Goal: Information Seeking & Learning: Learn about a topic

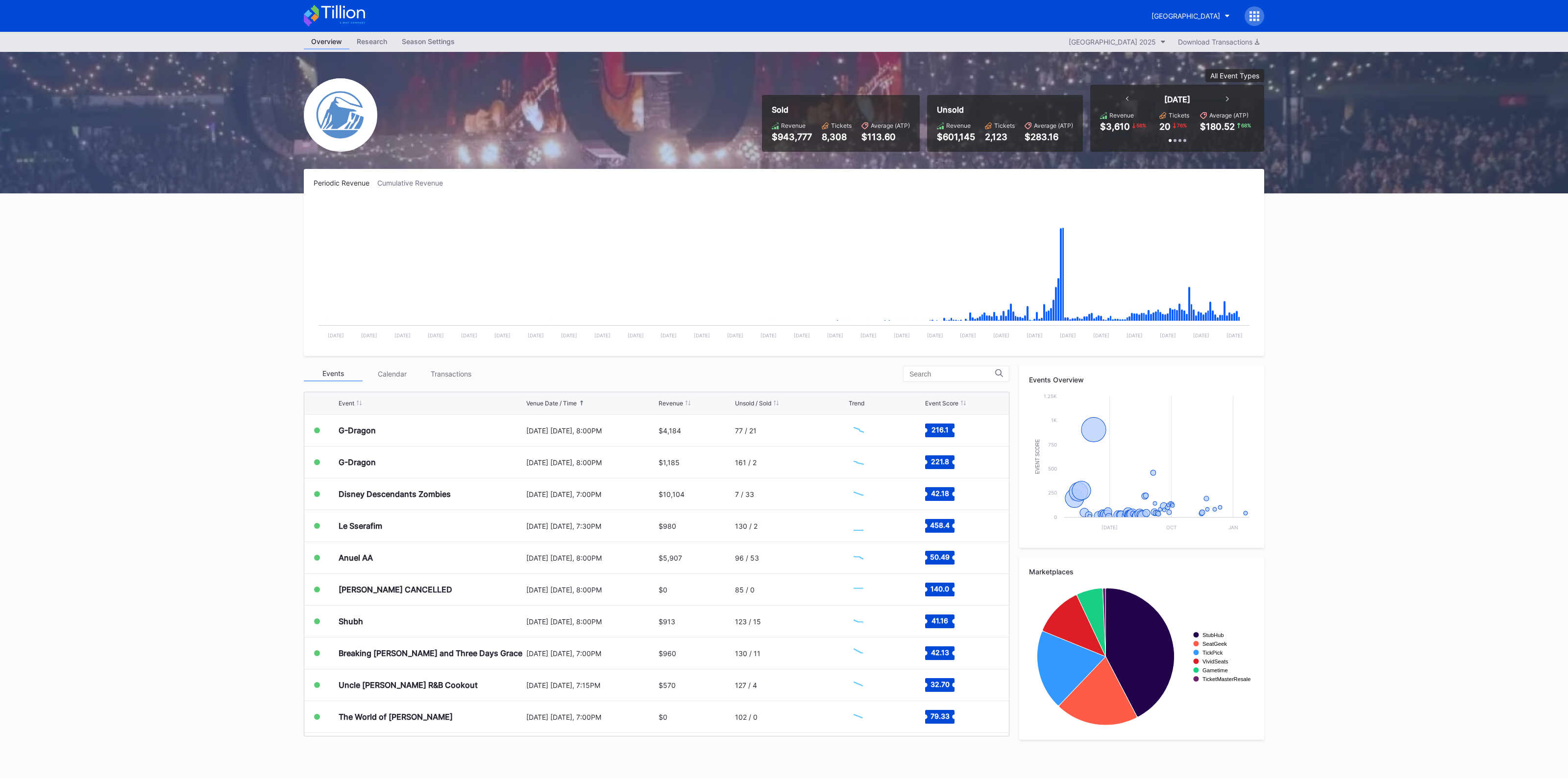
scroll to position [1051, 0]
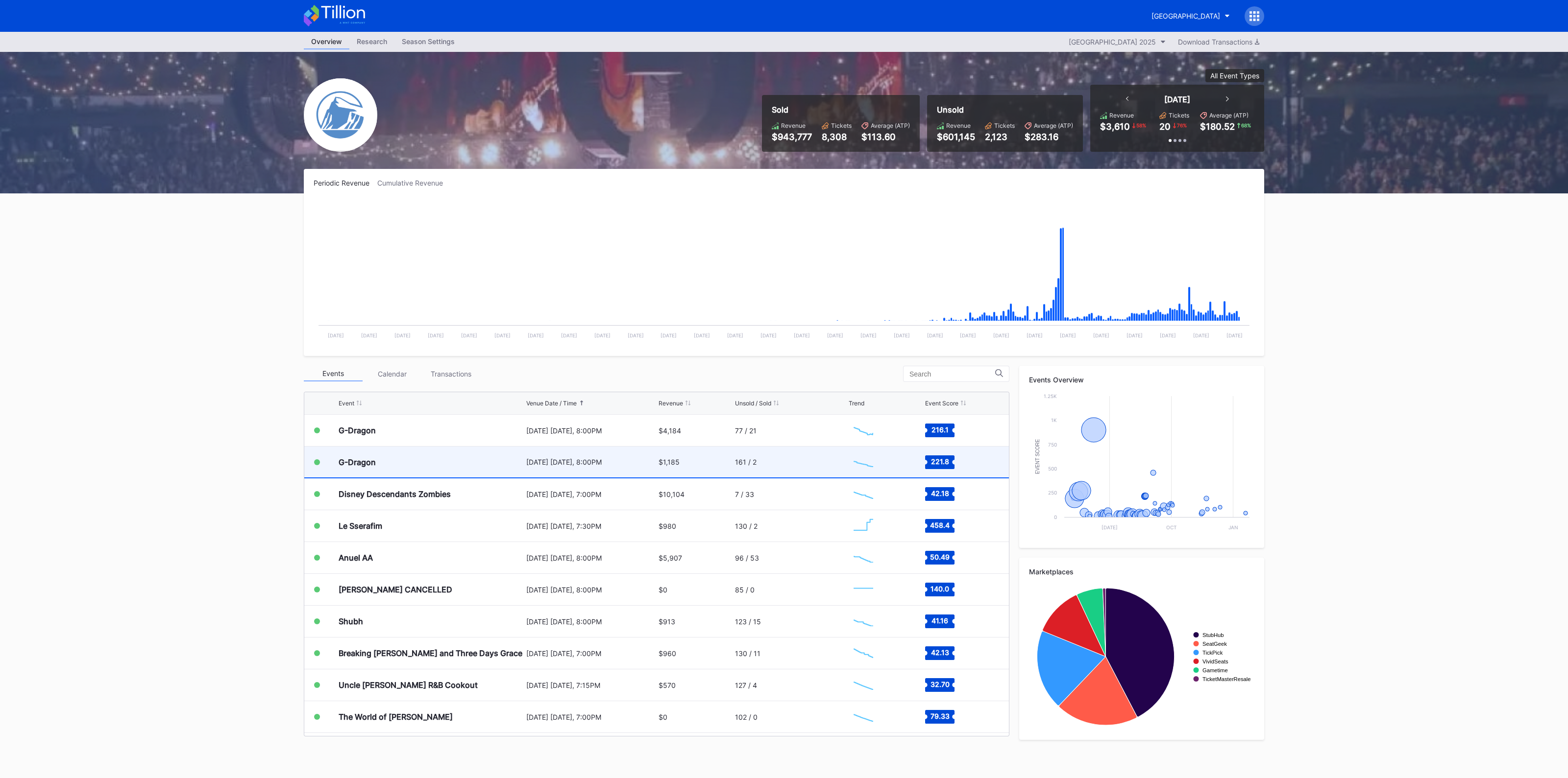
click at [492, 454] on div "G-Dragon" at bounding box center [431, 462] width 185 height 31
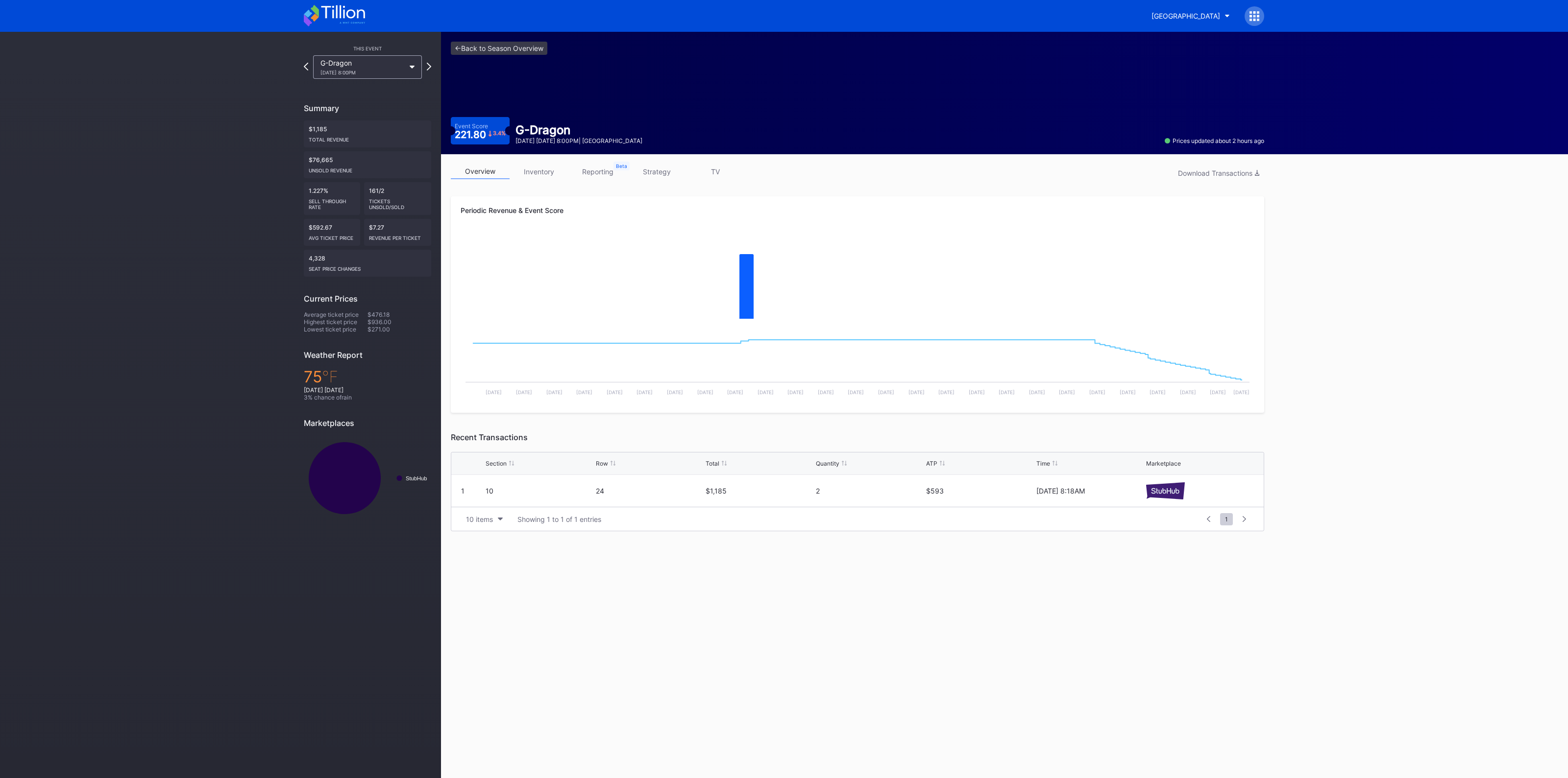
click at [536, 170] on link "inventory" at bounding box center [539, 171] width 59 height 15
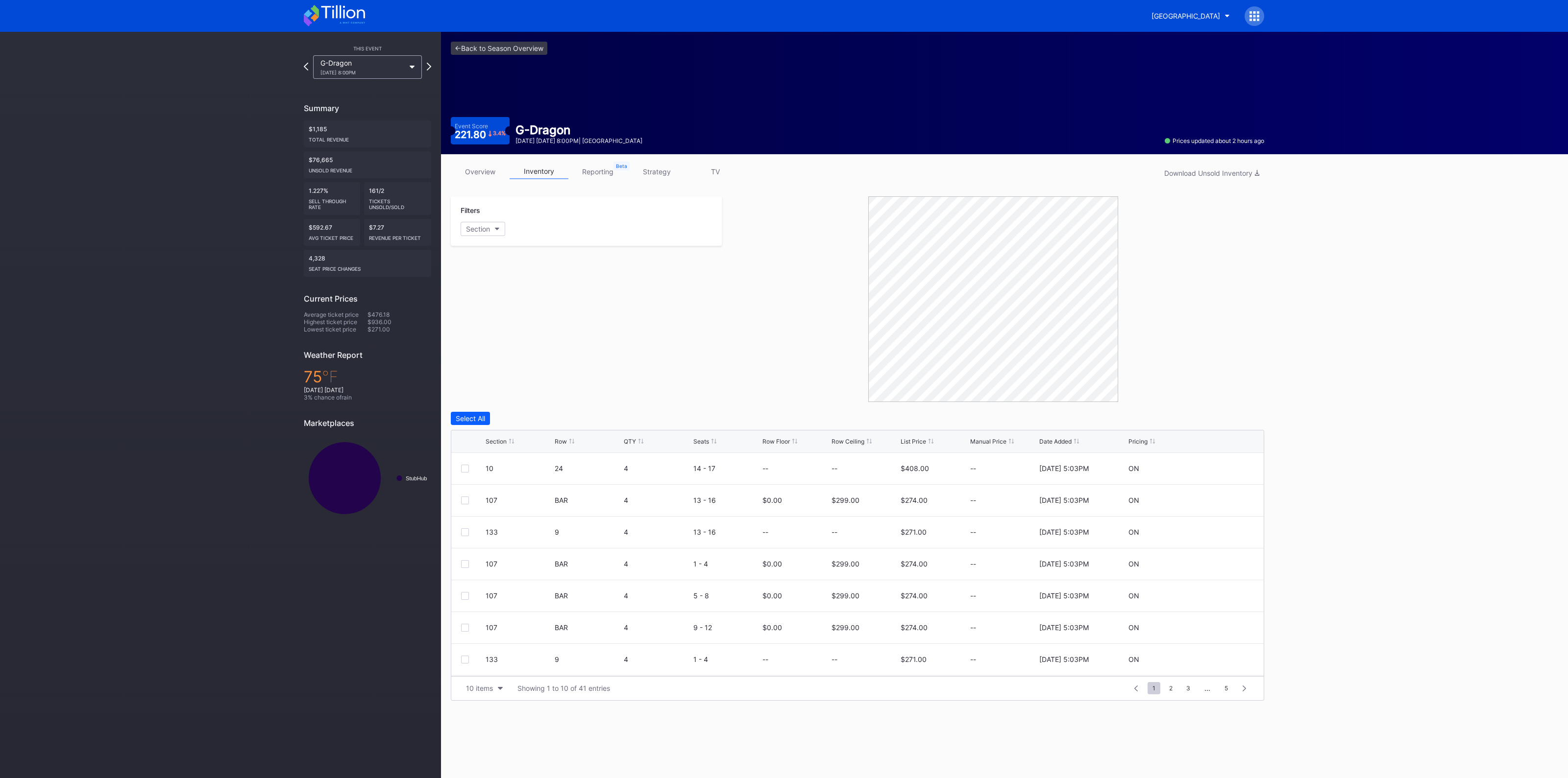
click at [492, 444] on div "Section Row QTY Seats Row Floor Row Ceiling List Price Manual Price Date Added …" at bounding box center [857, 442] width 812 height 23
click at [495, 444] on div "Section Row QTY Seats Row Floor Row Ceiling List Price Manual Price Date Added …" at bounding box center [857, 442] width 812 height 23
click at [497, 443] on div "Section" at bounding box center [496, 442] width 21 height 7
click at [481, 682] on button "10 items" at bounding box center [483, 688] width 46 height 13
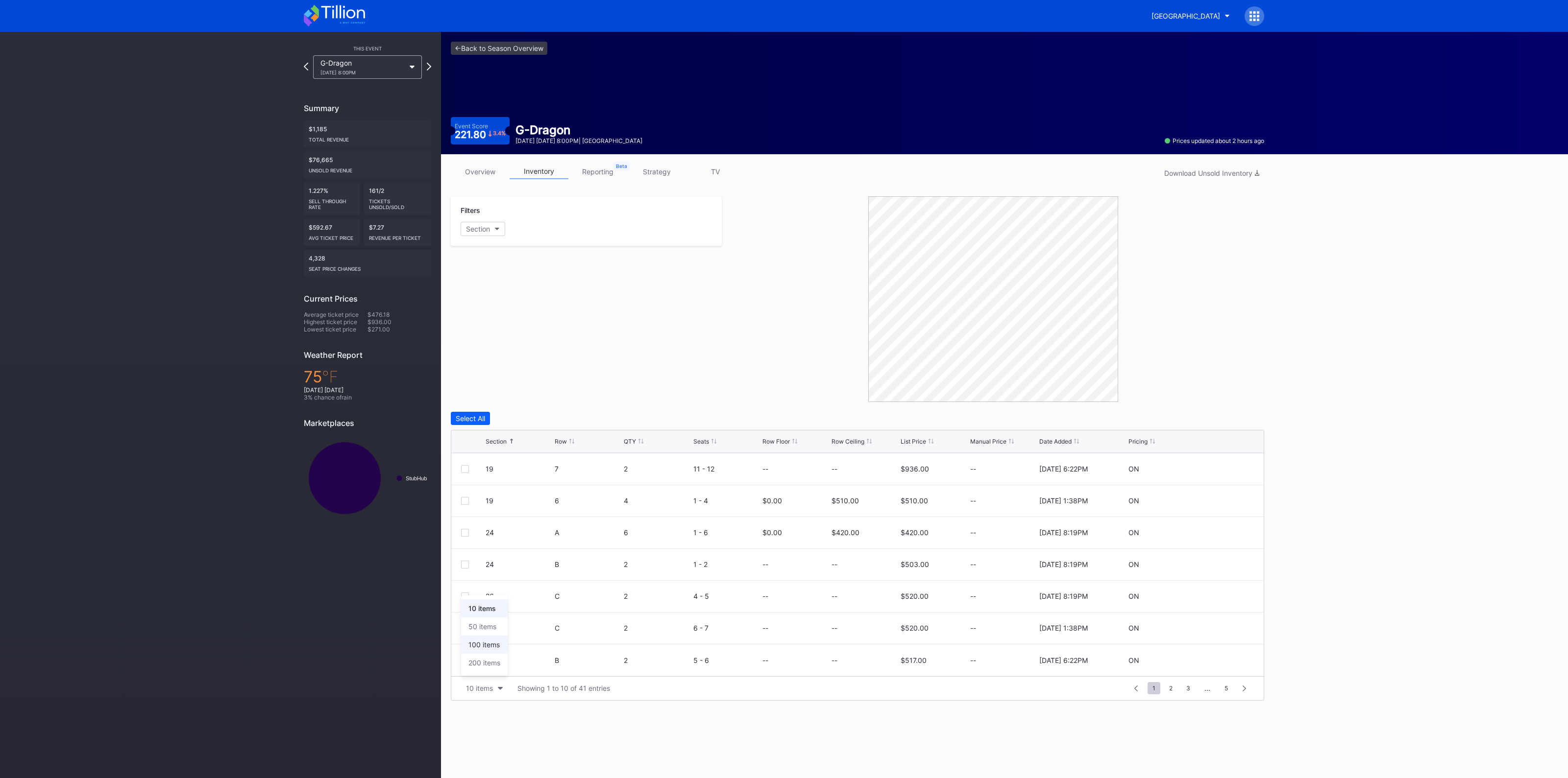
click at [483, 647] on div "100 items" at bounding box center [483, 644] width 32 height 8
click at [486, 52] on link "<- Back to Season Overview" at bounding box center [498, 48] width 96 height 13
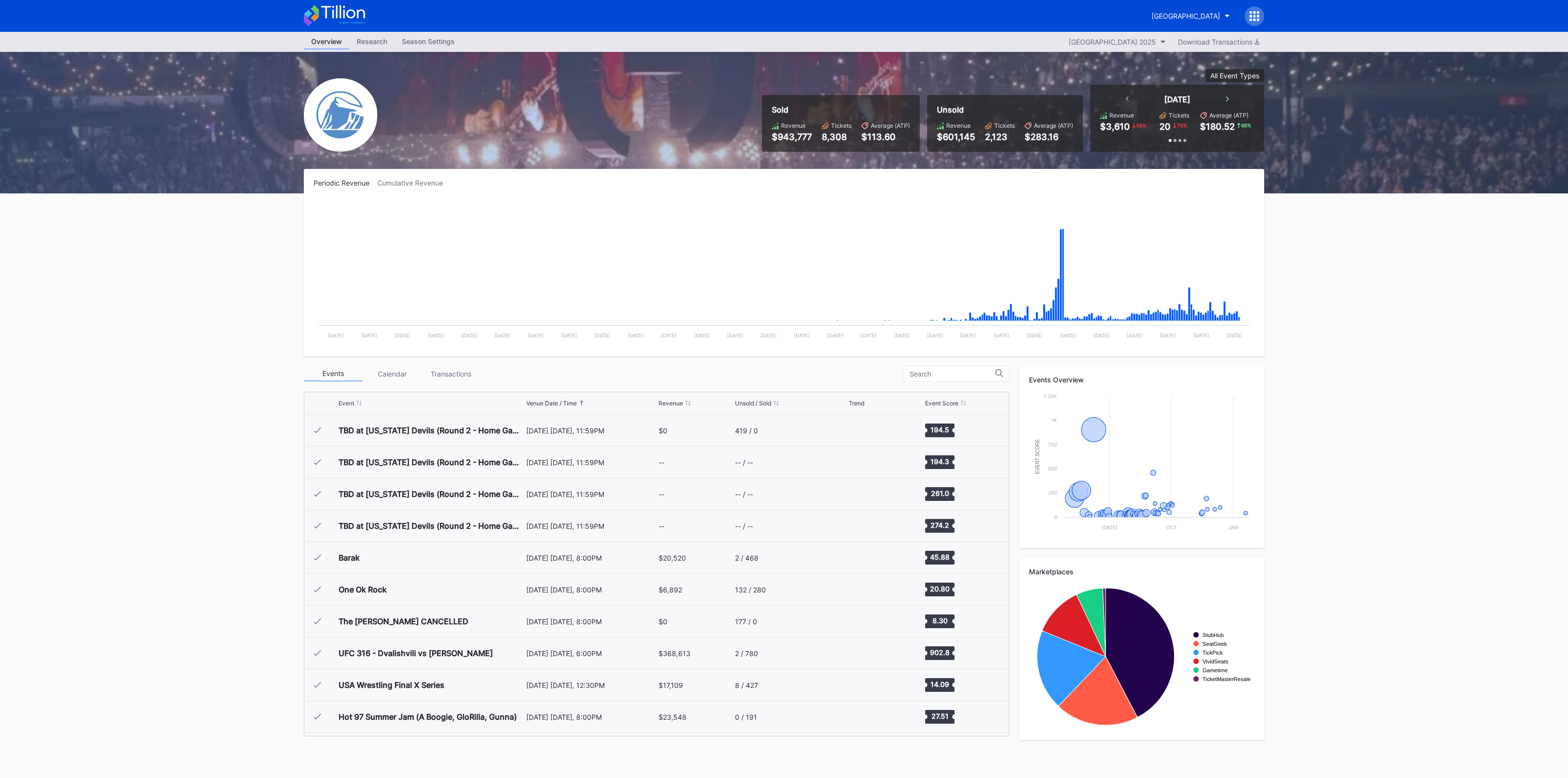
scroll to position [1051, 0]
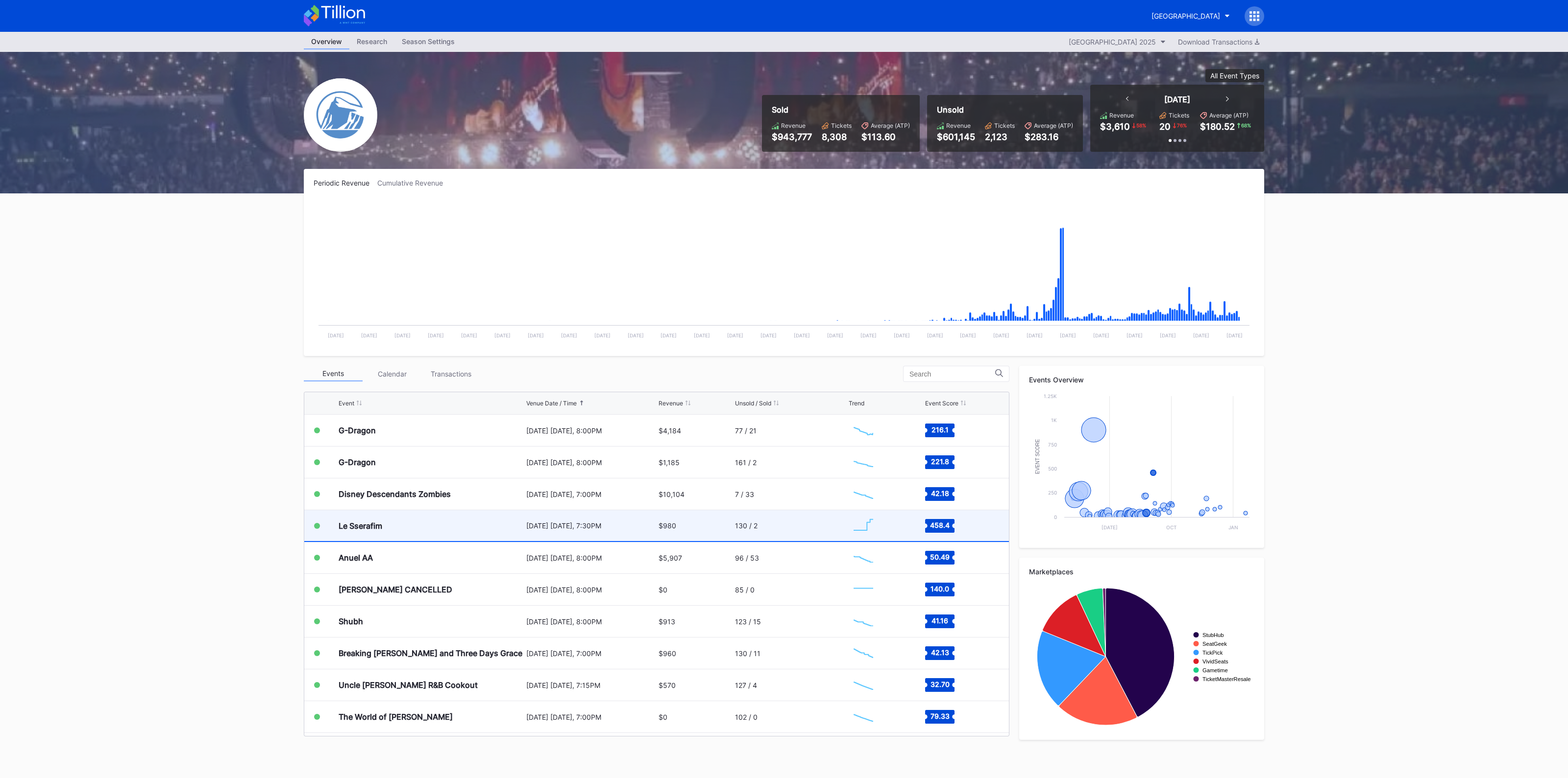
click at [620, 522] on div "[DATE] [DATE], 7:30PM" at bounding box center [591, 525] width 130 height 8
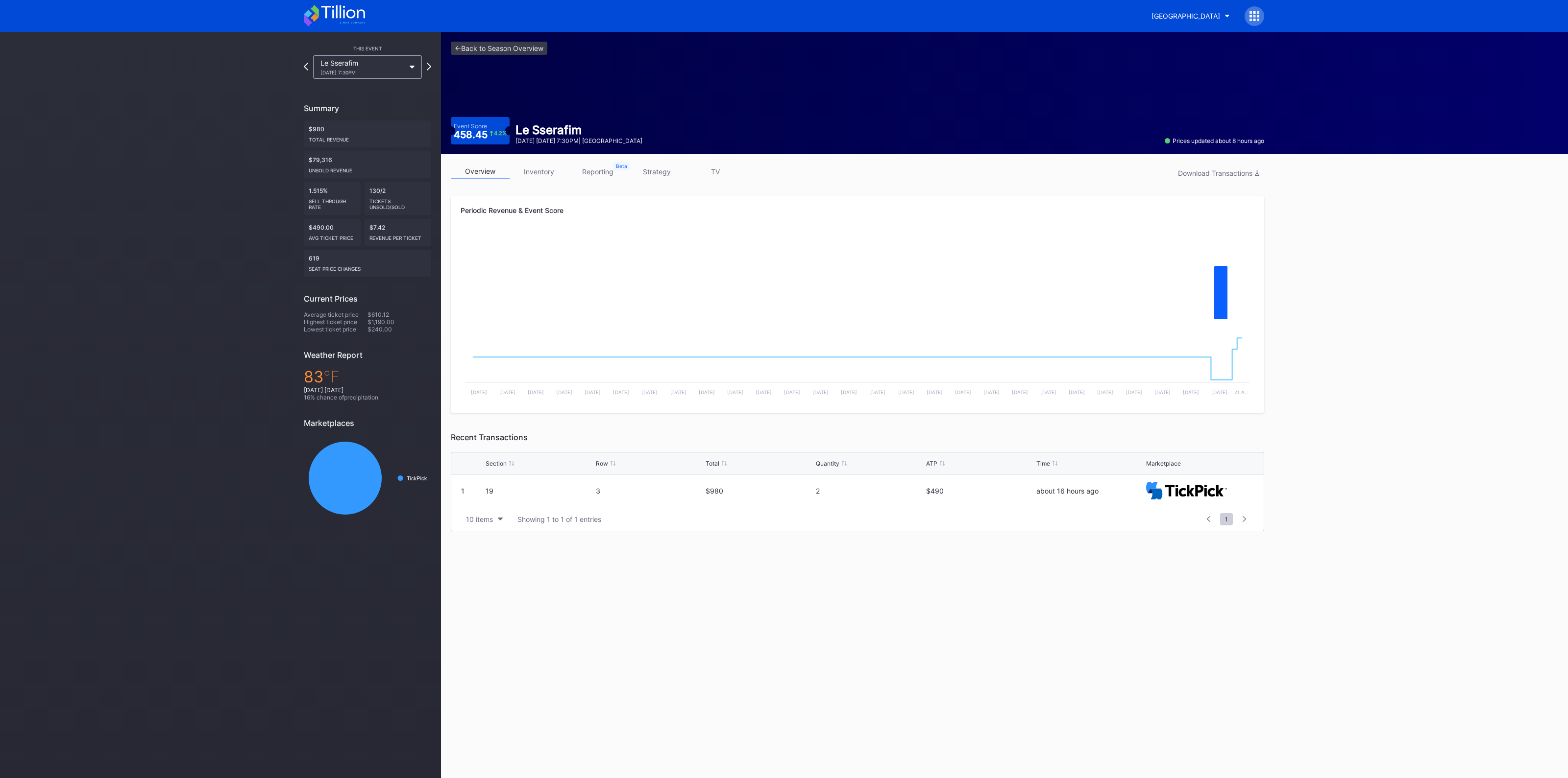
click at [549, 170] on link "inventory" at bounding box center [539, 171] width 59 height 15
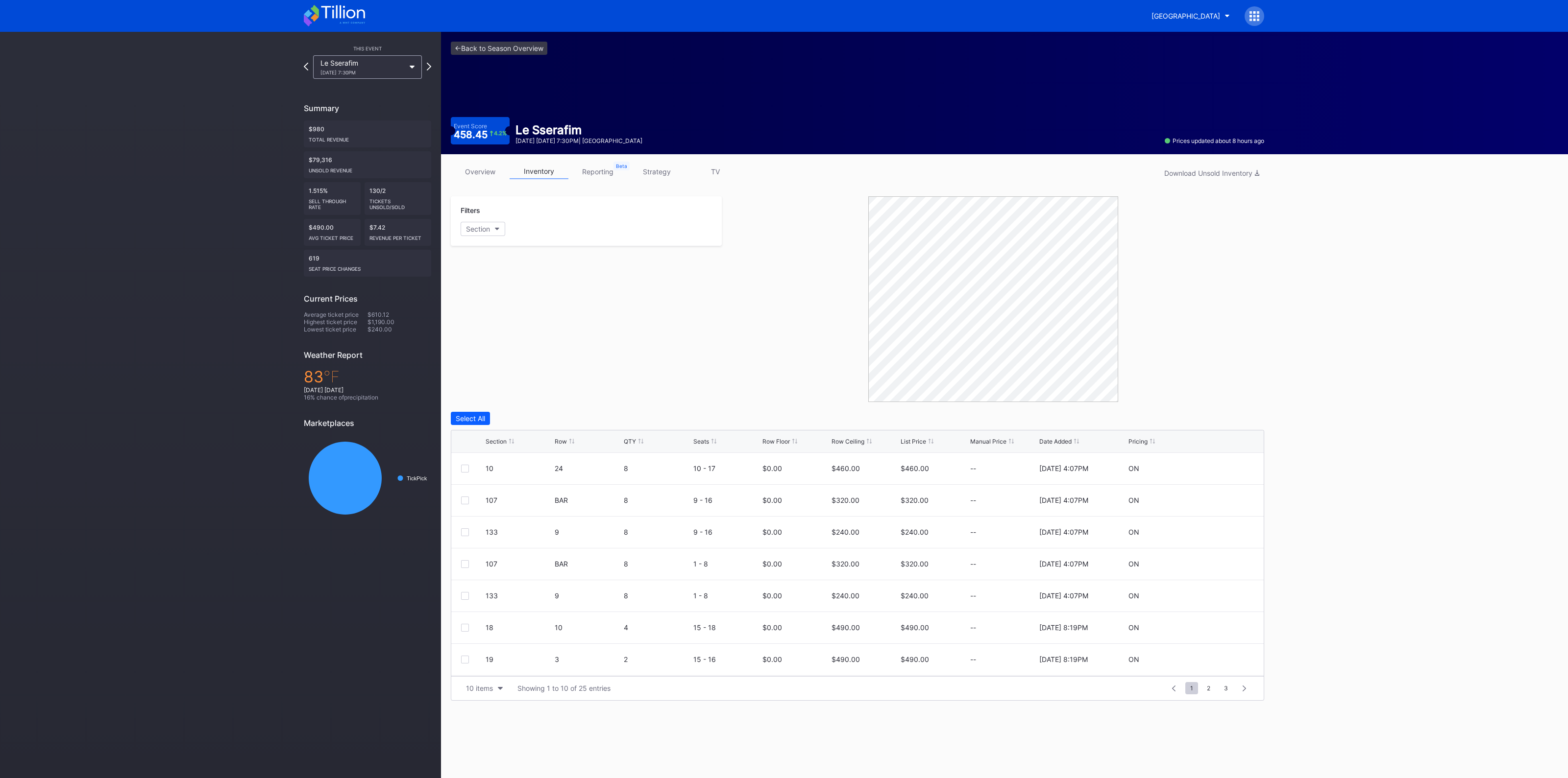
click at [492, 447] on div "Section Row QTY Seats Row Floor Row Ceiling List Price Manual Price Date Added …" at bounding box center [857, 442] width 812 height 23
click at [496, 439] on div "Section" at bounding box center [496, 442] width 21 height 7
click at [490, 49] on link "<- Back to Season Overview" at bounding box center [498, 48] width 96 height 13
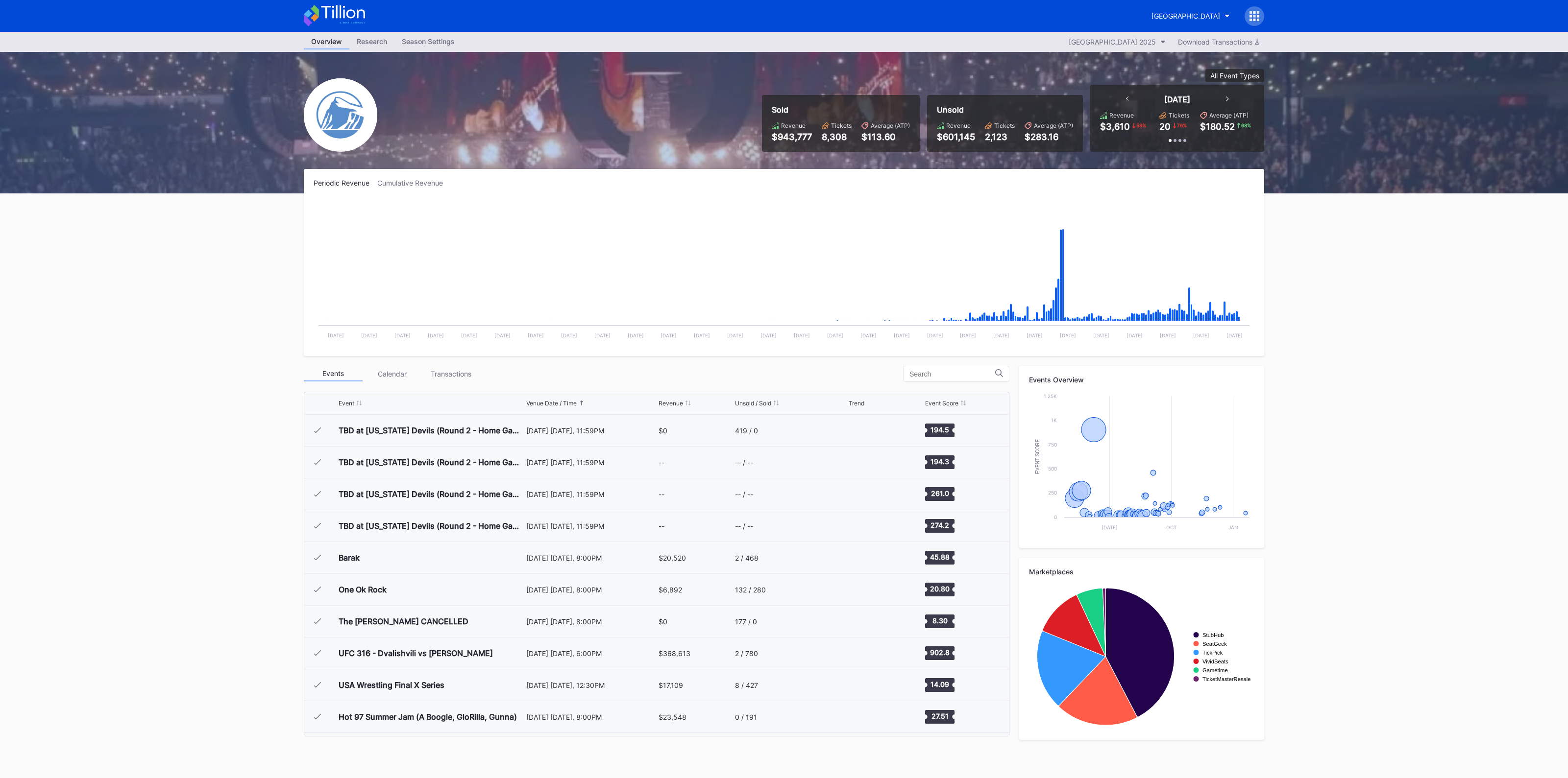
scroll to position [1051, 0]
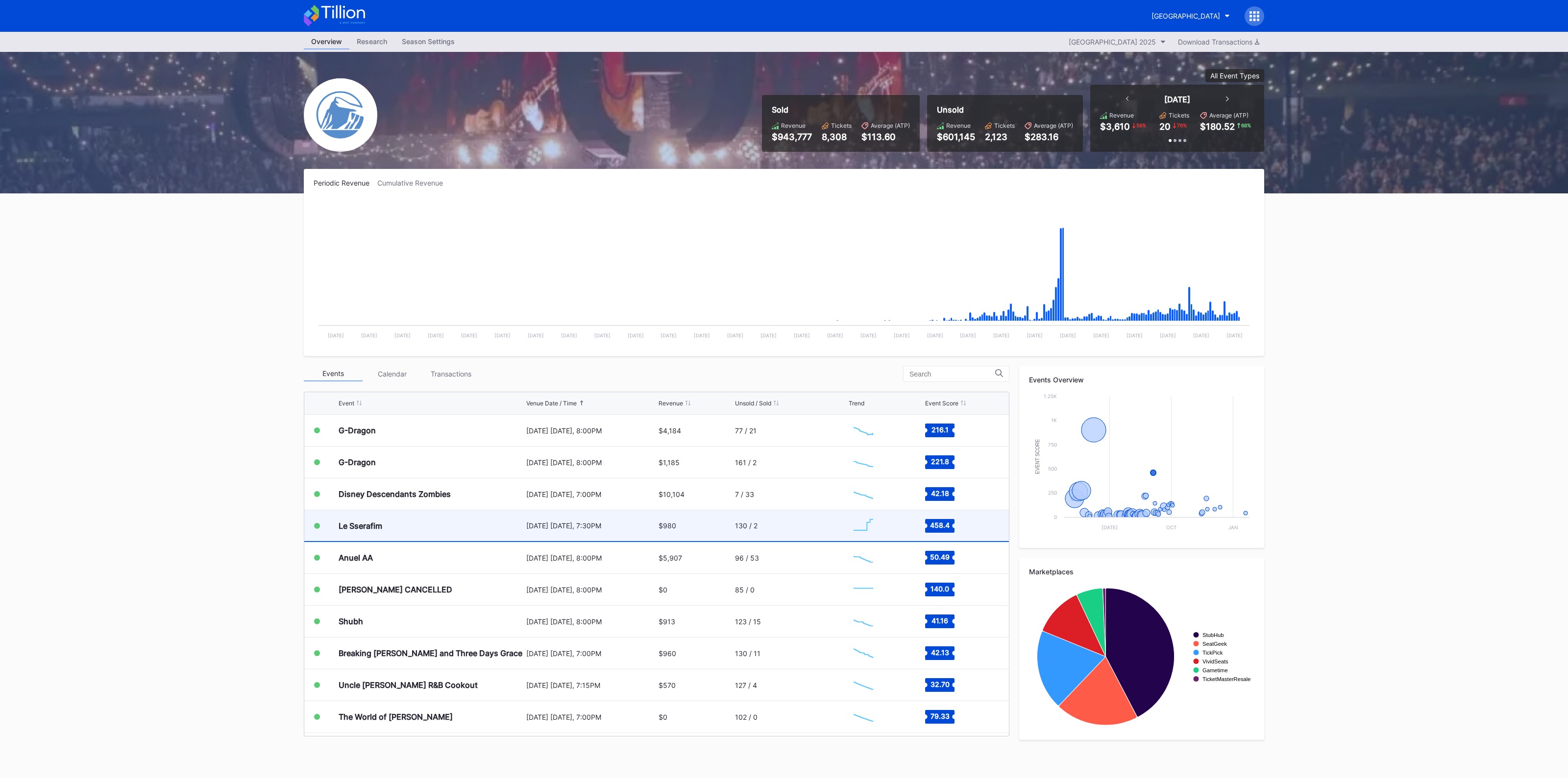
click at [578, 523] on div "[DATE] [DATE], 7:30PM" at bounding box center [591, 525] width 130 height 8
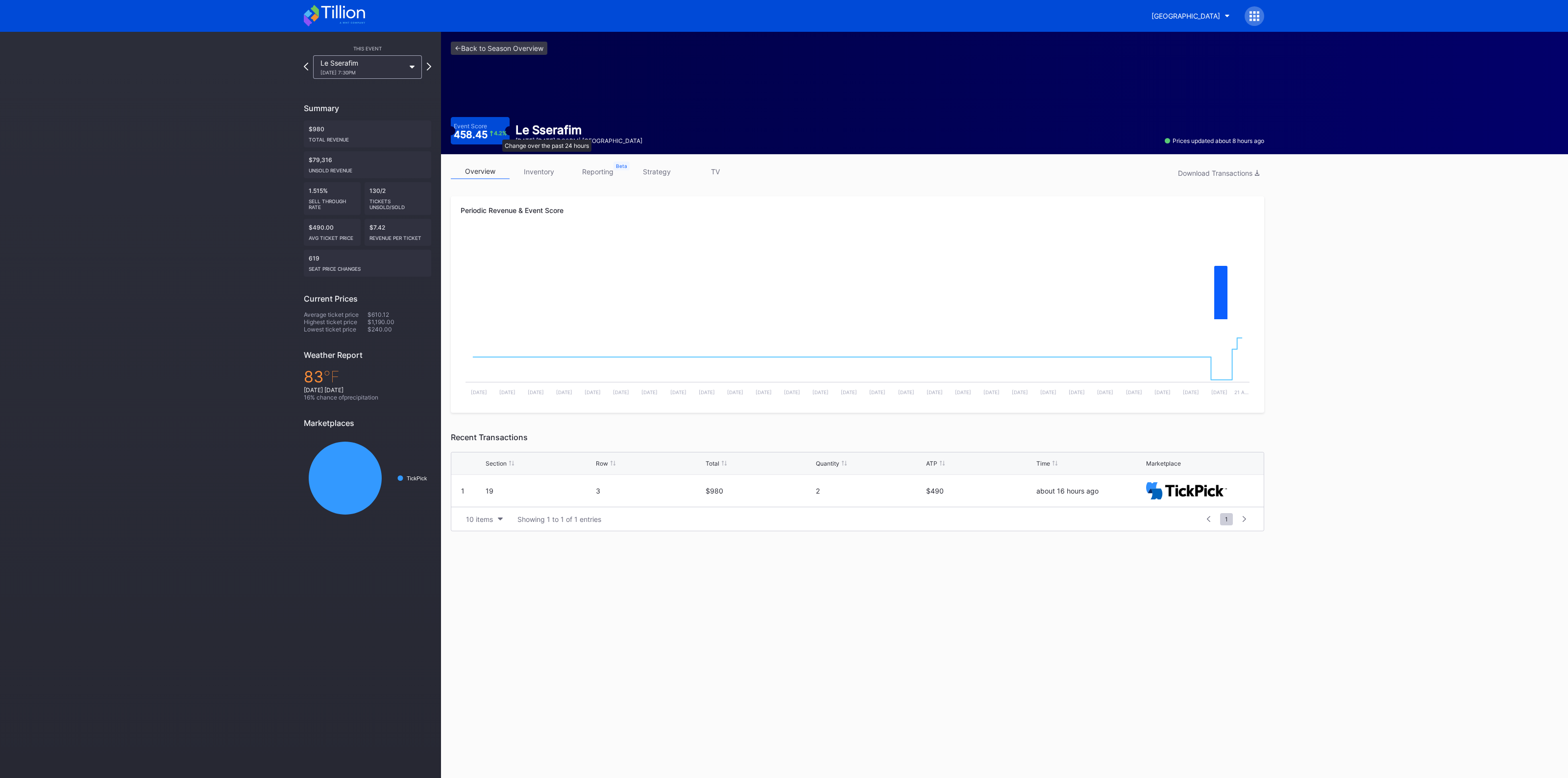
click at [497, 134] on div "4.2 %" at bounding box center [500, 133] width 12 height 5
click at [487, 48] on link "<- Back to Season Overview" at bounding box center [498, 48] width 96 height 13
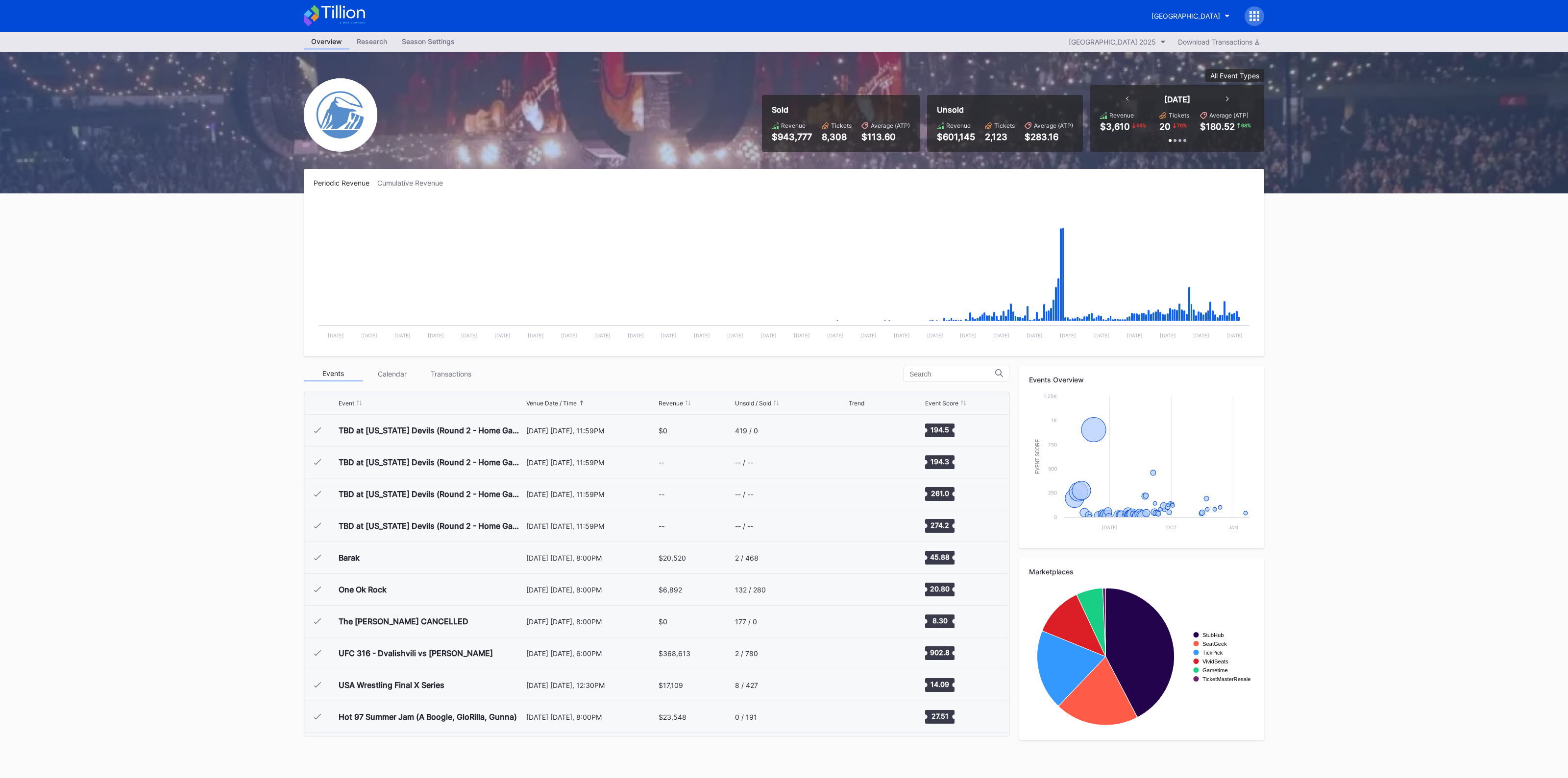
scroll to position [1051, 0]
